Goal: Task Accomplishment & Management: Complete application form

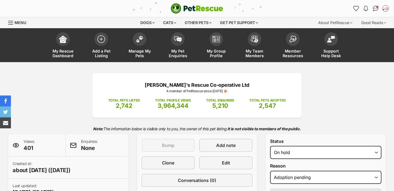
select select "adoption_pending"
click at [147, 43] on link "Manage My Pets" at bounding box center [139, 46] width 38 height 33
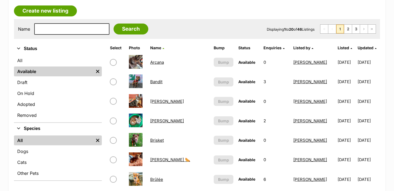
scroll to position [113, 0]
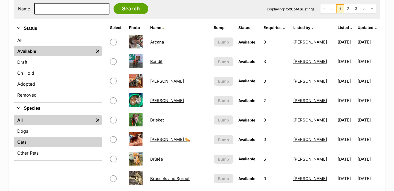
click at [57, 138] on link "Cats" at bounding box center [58, 142] width 88 height 10
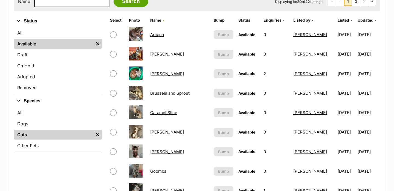
scroll to position [121, 0]
click at [154, 53] on link "Bernard" at bounding box center [167, 54] width 34 height 5
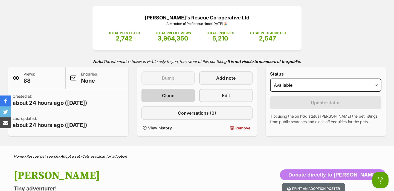
scroll to position [70, 0]
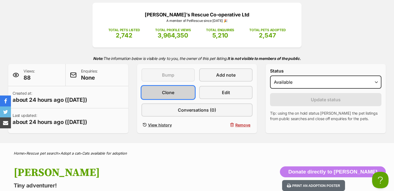
click at [179, 94] on link "Clone" at bounding box center [167, 92] width 53 height 13
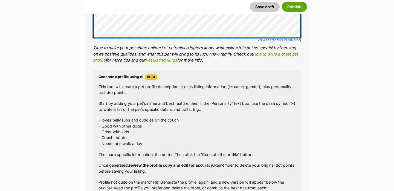
scroll to position [521, 0]
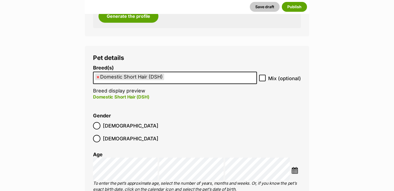
scroll to position [630, 0]
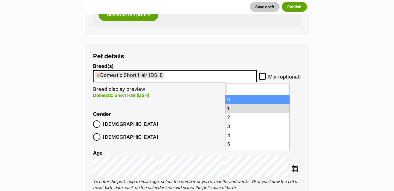
click at [234, 92] on input "search" at bounding box center [257, 88] width 62 height 11
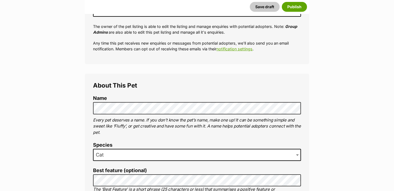
scroll to position [0, 0]
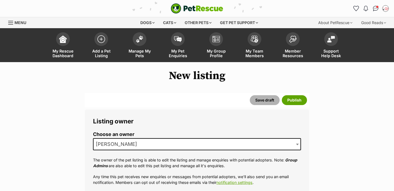
click at [264, 100] on button "Save draft" at bounding box center [265, 100] width 30 height 10
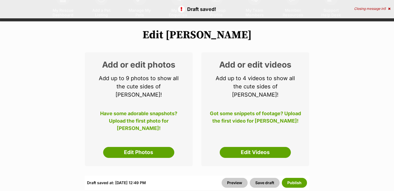
scroll to position [41, 0]
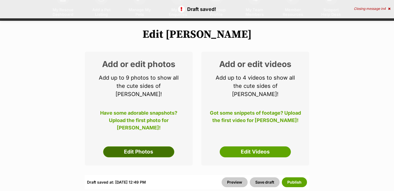
click at [141, 146] on link "Edit Photos" at bounding box center [138, 151] width 71 height 11
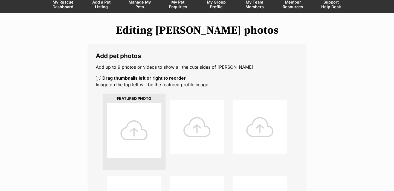
scroll to position [211, 0]
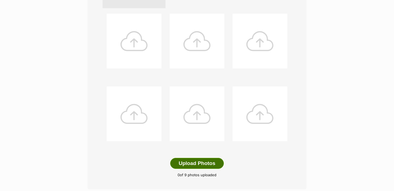
click at [190, 165] on button "Upload Photos" at bounding box center [197, 163] width 54 height 11
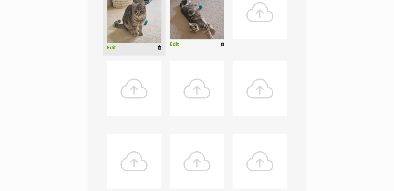
scroll to position [161, 0]
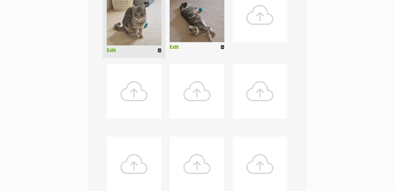
click at [114, 50] on link "Edit" at bounding box center [111, 51] width 9 height 6
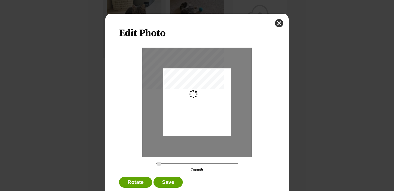
scroll to position [0, 0]
drag, startPoint x: 200, startPoint y: 112, endPoint x: 199, endPoint y: 124, distance: 12.3
click at [199, 124] on div "Dialog Window - Close (Press escape to close)" at bounding box center [197, 113] width 68 height 90
drag, startPoint x: 157, startPoint y: 164, endPoint x: 162, endPoint y: 164, distance: 4.4
type input "0.3306"
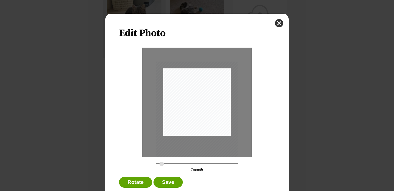
click at [162, 164] on input "Dialog Window - Close (Press escape to close)" at bounding box center [197, 163] width 82 height 5
drag, startPoint x: 181, startPoint y: 143, endPoint x: 182, endPoint y: 139, distance: 3.7
click at [182, 139] on div "Dialog Window - Close (Press escape to close)" at bounding box center [197, 112] width 81 height 109
click at [170, 179] on button "Save" at bounding box center [167, 182] width 29 height 11
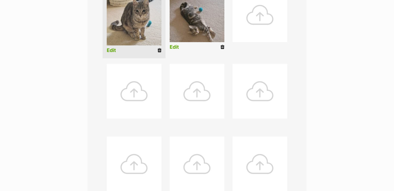
scroll to position [120, 0]
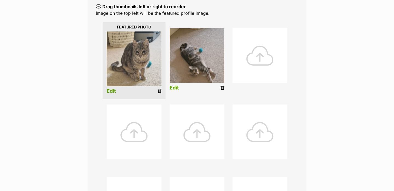
click at [177, 88] on link "Edit" at bounding box center [174, 88] width 9 height 6
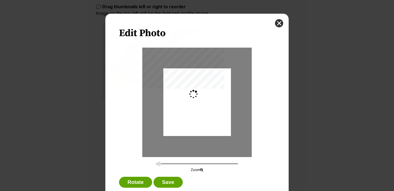
scroll to position [0, 0]
drag, startPoint x: 202, startPoint y: 95, endPoint x: 202, endPoint y: 100, distance: 4.4
click at [202, 100] on div "Dialog Window - Close (Press escape to close)" at bounding box center [197, 106] width 68 height 90
type input "0.3144"
click at [161, 164] on input "Dialog Window - Close (Press escape to close)" at bounding box center [197, 163] width 82 height 5
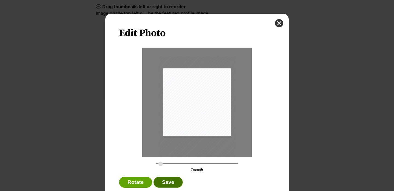
click at [165, 181] on button "Save" at bounding box center [167, 182] width 29 height 11
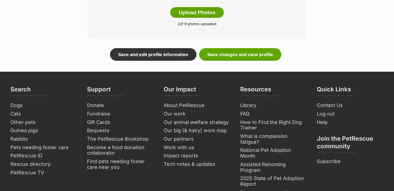
scroll to position [362, 0]
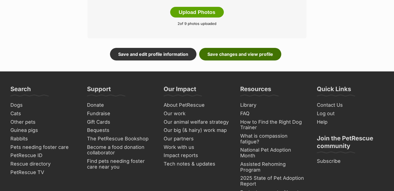
click at [241, 52] on link "Save changes and view profile" at bounding box center [240, 54] width 82 height 13
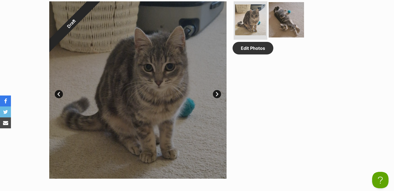
click at [287, 19] on img at bounding box center [286, 19] width 35 height 35
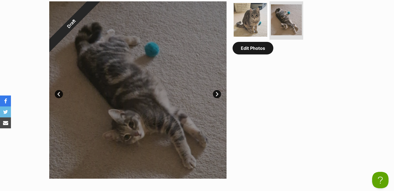
scroll to position [0, 82]
click at [261, 51] on link "Edit Photos" at bounding box center [252, 48] width 41 height 13
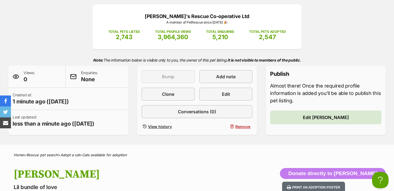
scroll to position [37, 0]
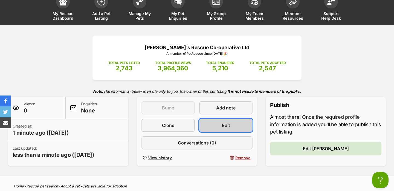
click at [219, 127] on link "Edit" at bounding box center [225, 125] width 53 height 13
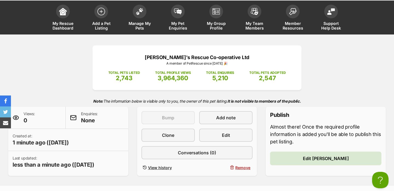
scroll to position [0, 0]
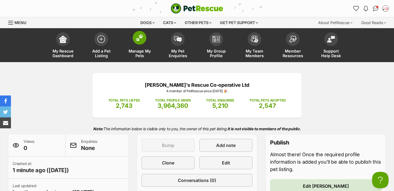
click at [138, 42] on span at bounding box center [140, 38] width 14 height 14
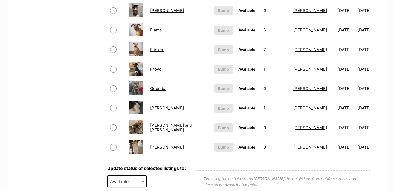
scroll to position [379, 0]
